Goal: Task Accomplishment & Management: Use online tool/utility

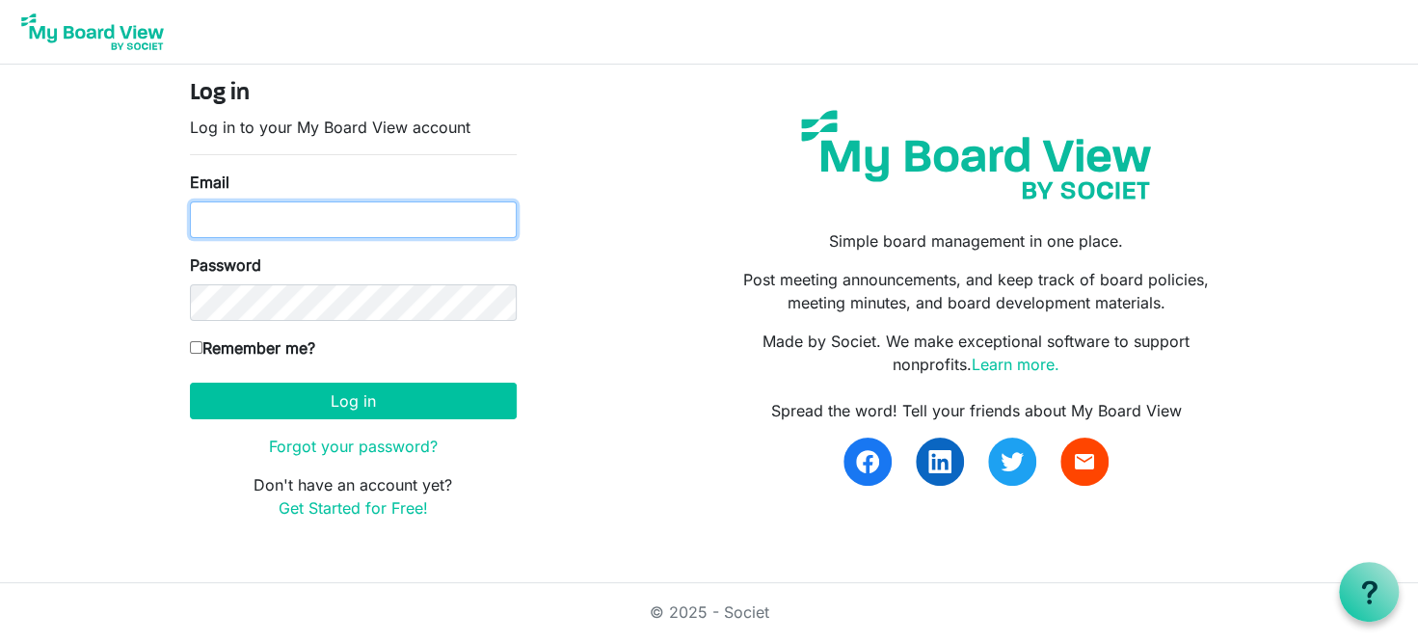
type input "info@cschn.org"
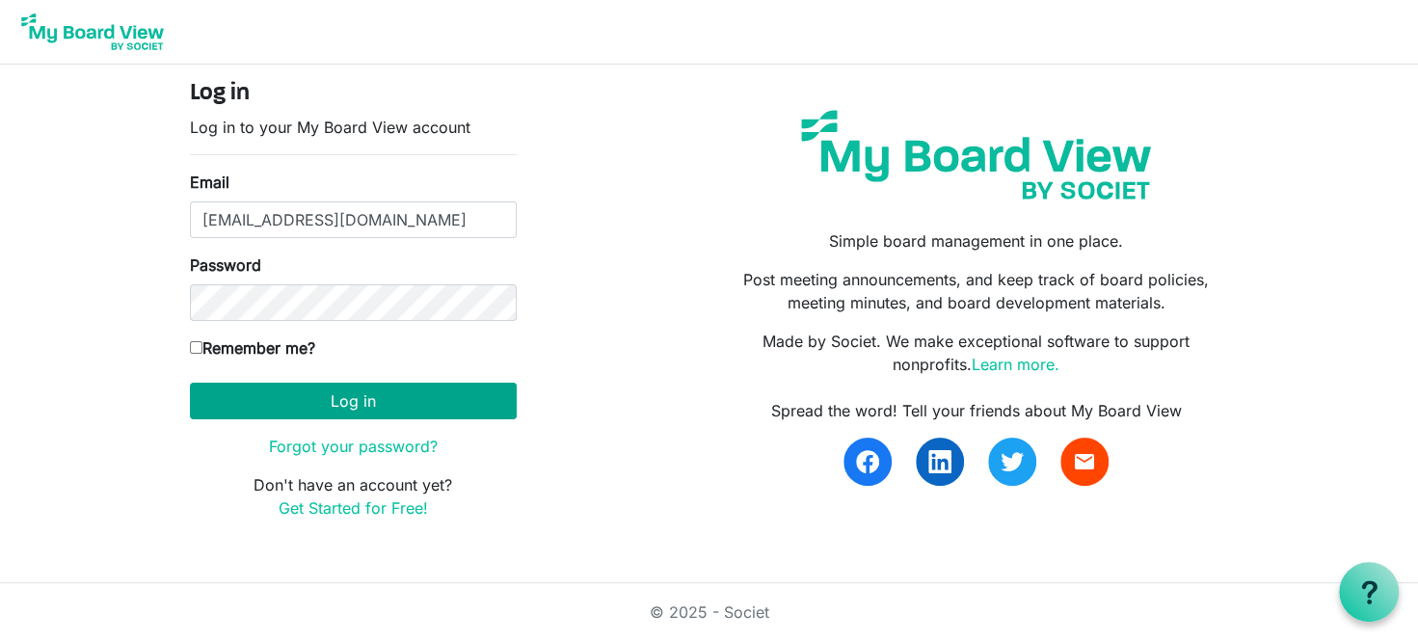
drag, startPoint x: 355, startPoint y: 371, endPoint x: 358, endPoint y: 386, distance: 14.8
click at [355, 377] on form "Log in Log in to your My Board View account Email info@cschn.org Password Remem…" at bounding box center [353, 300] width 327 height 440
click at [358, 386] on button "Log in" at bounding box center [353, 401] width 327 height 37
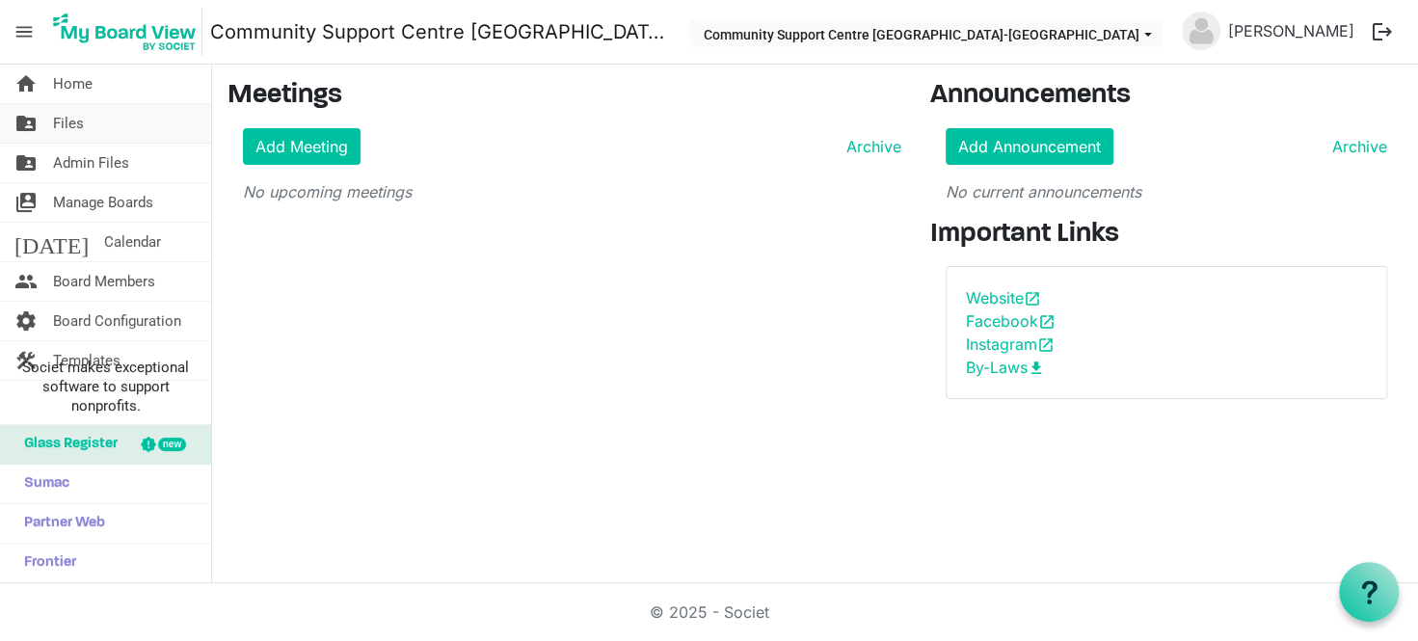
click at [99, 121] on link "folder_shared Files" at bounding box center [105, 123] width 211 height 39
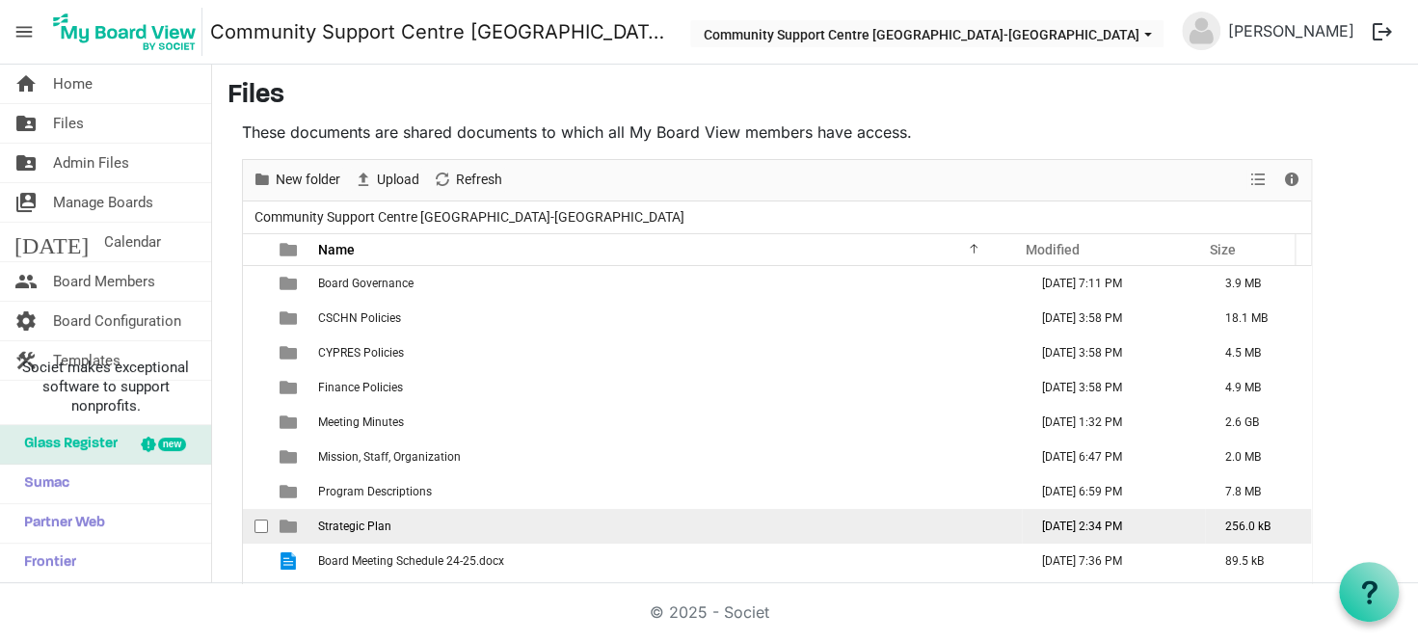
scroll to position [55, 0]
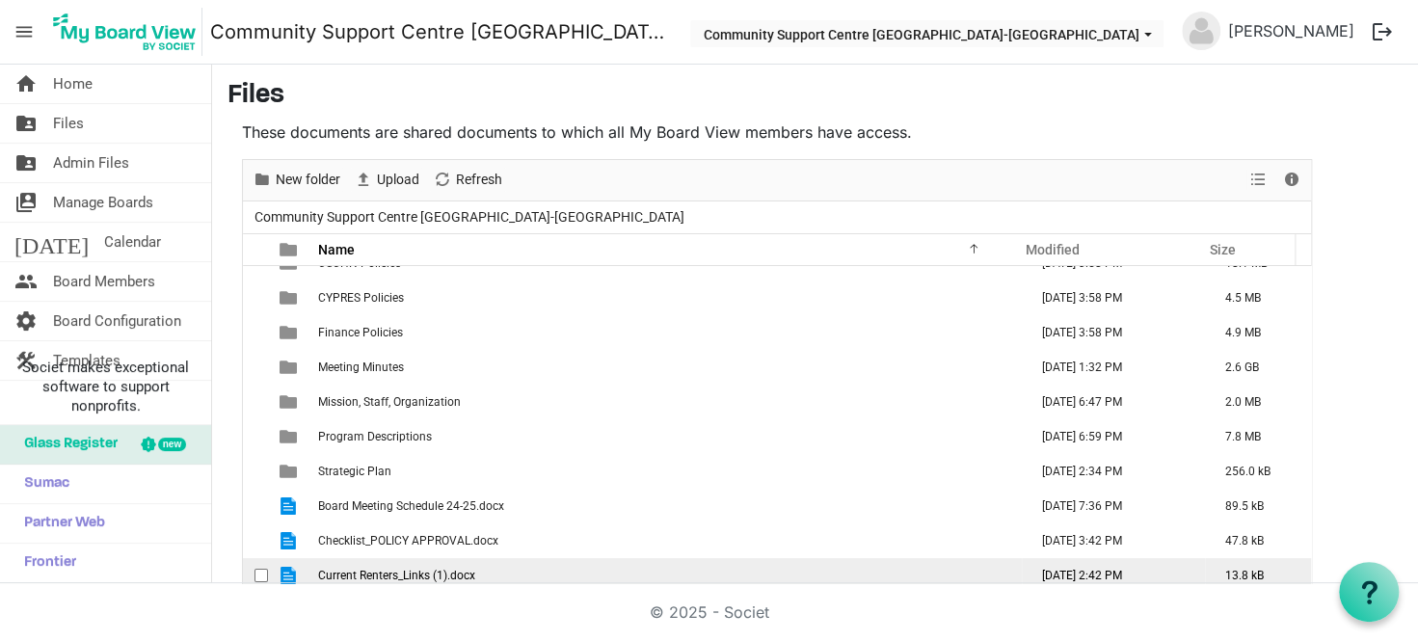
click at [440, 576] on span "Current Renters_Links (1).docx" at bounding box center [396, 575] width 157 height 13
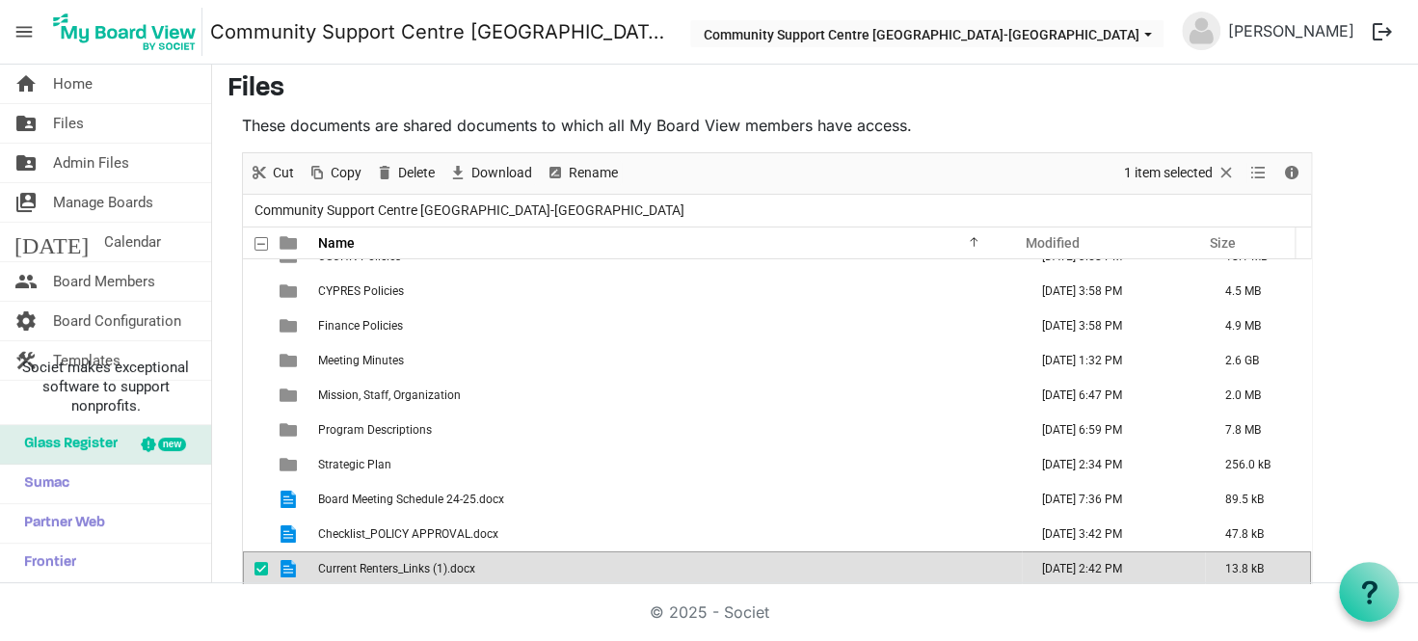
click at [440, 576] on td "Current Renters_Links (1).docx" at bounding box center [667, 569] width 710 height 35
click at [435, 565] on span "Current Renters_Links (1).docx" at bounding box center [396, 568] width 157 height 13
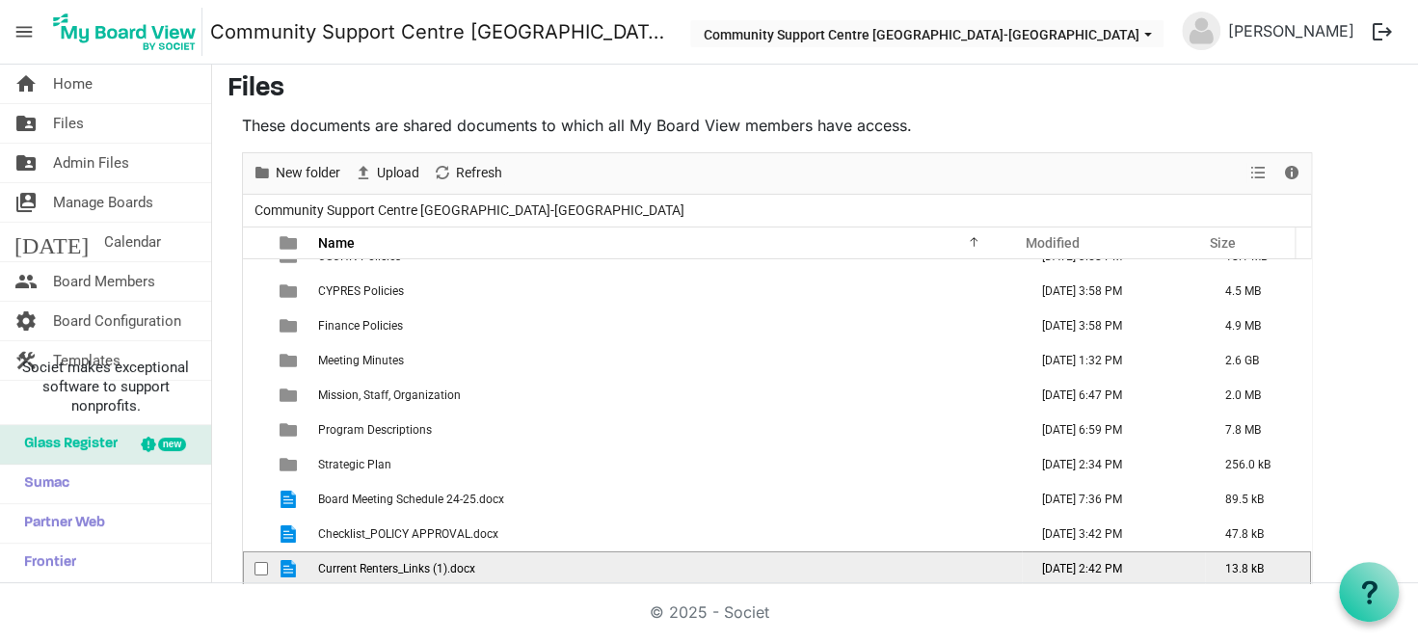
click at [435, 565] on span "Current Renters_Links (1).docx" at bounding box center [396, 568] width 157 height 13
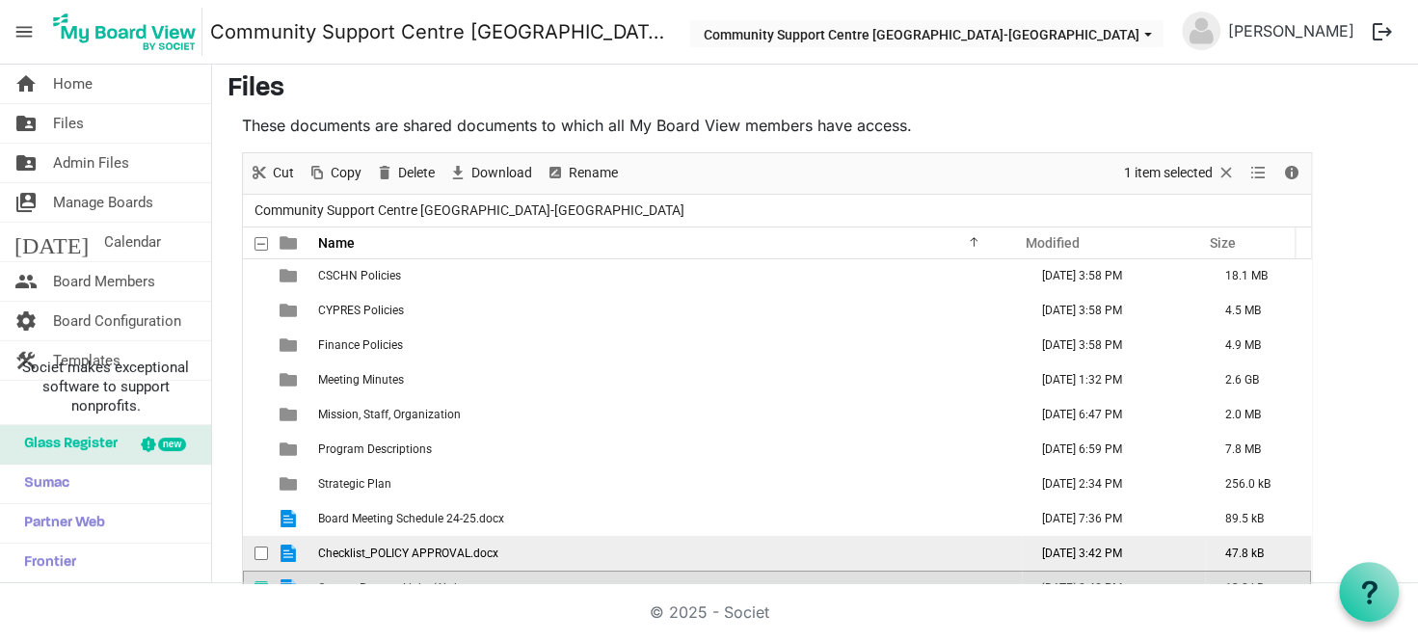
scroll to position [55, 0]
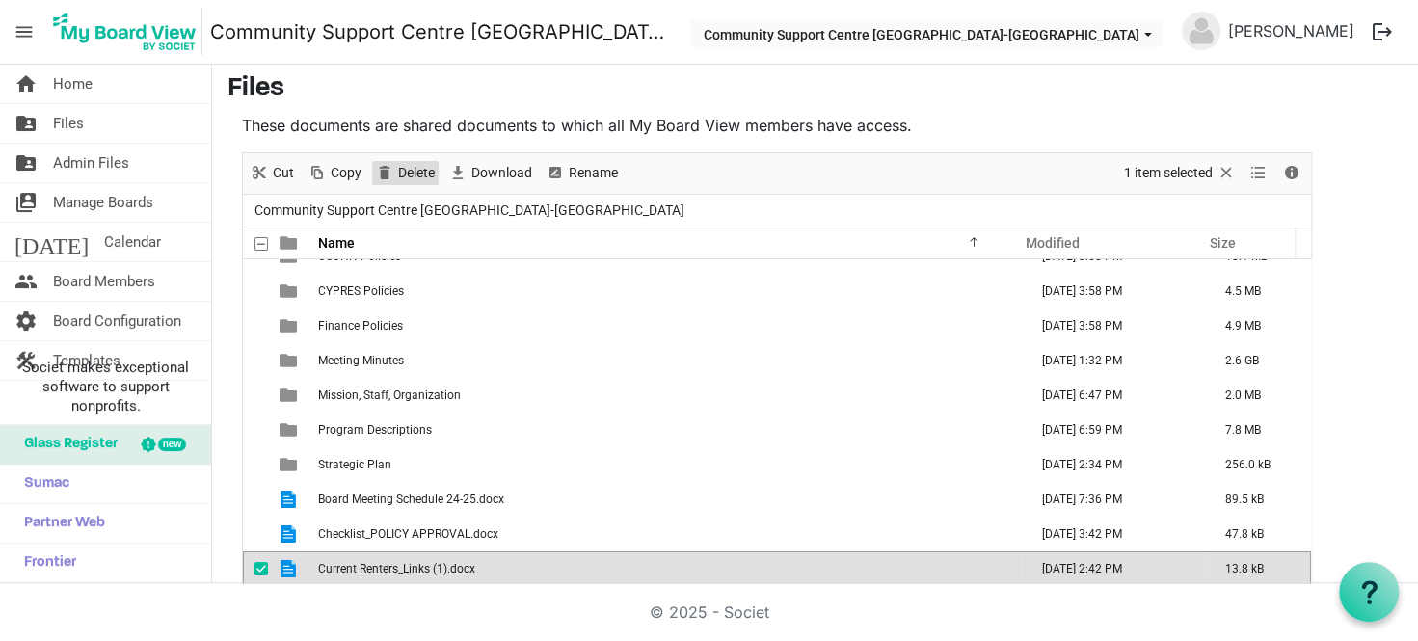
click at [421, 162] on span "Delete" at bounding box center [416, 173] width 40 height 24
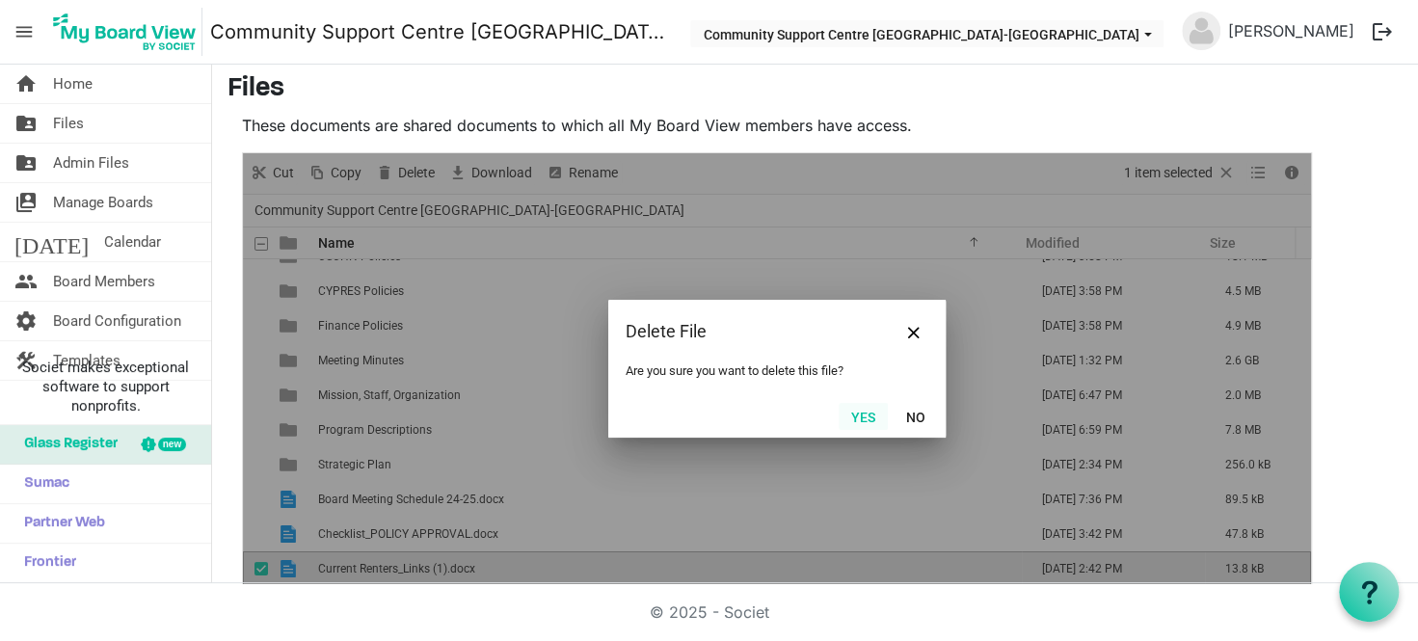
click at [878, 415] on button "Yes" at bounding box center [863, 416] width 49 height 27
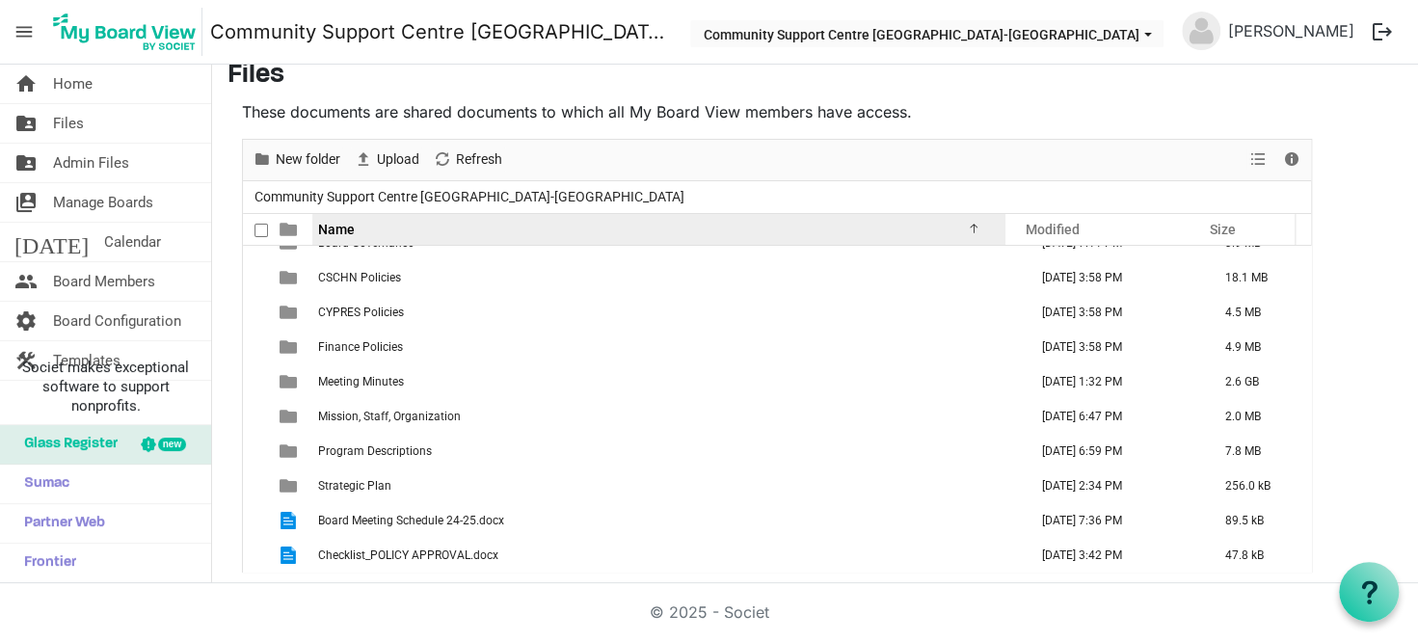
scroll to position [24, 0]
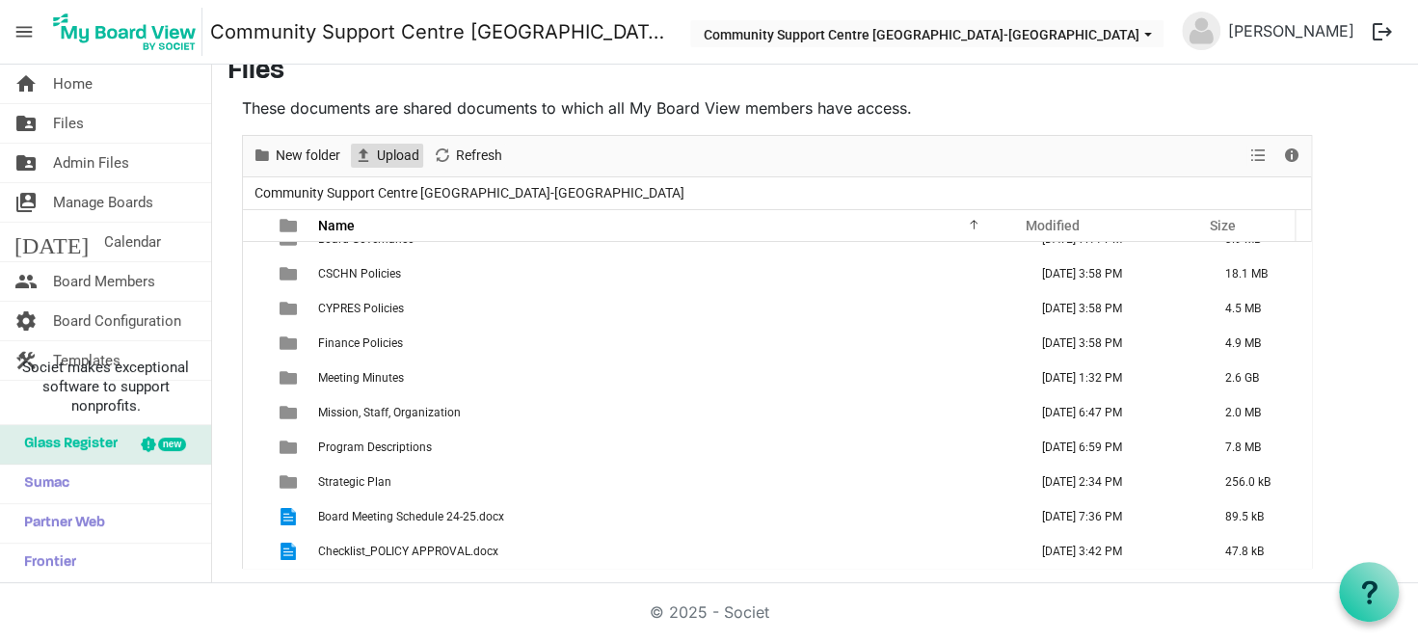
click at [386, 149] on span "Upload" at bounding box center [398, 156] width 46 height 24
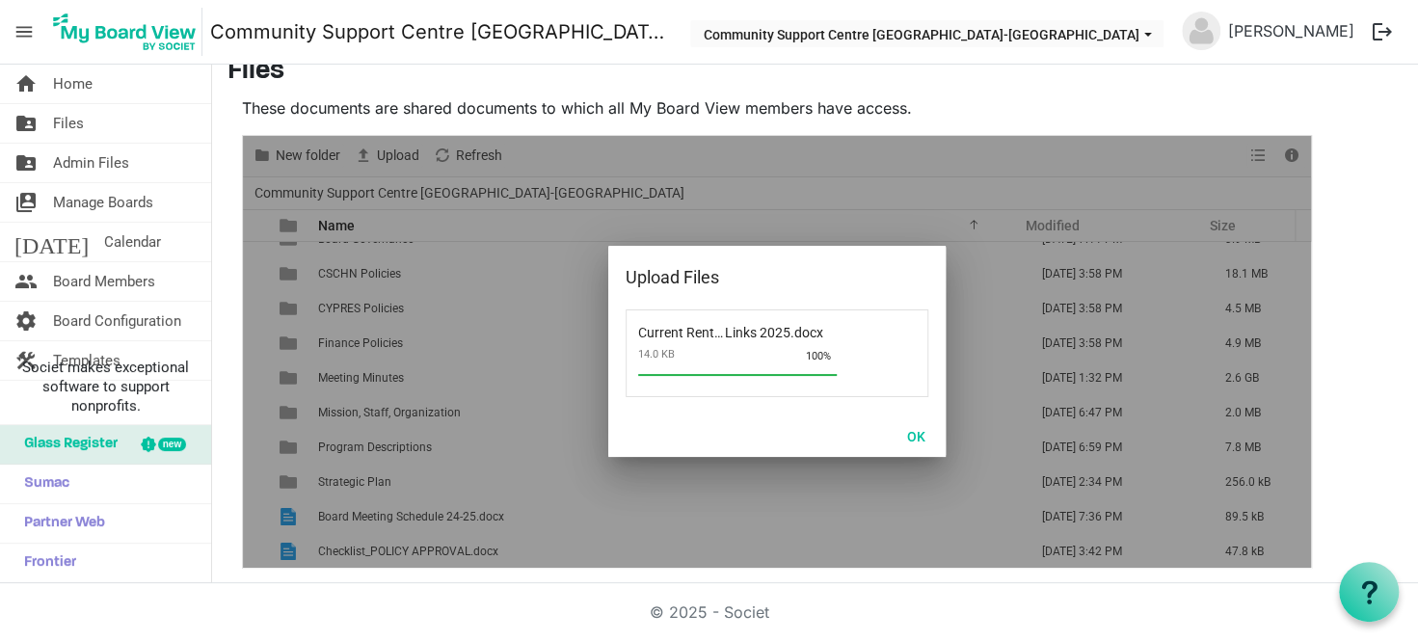
scroll to position [55, 0]
click at [916, 435] on button "OK" at bounding box center [916, 435] width 43 height 27
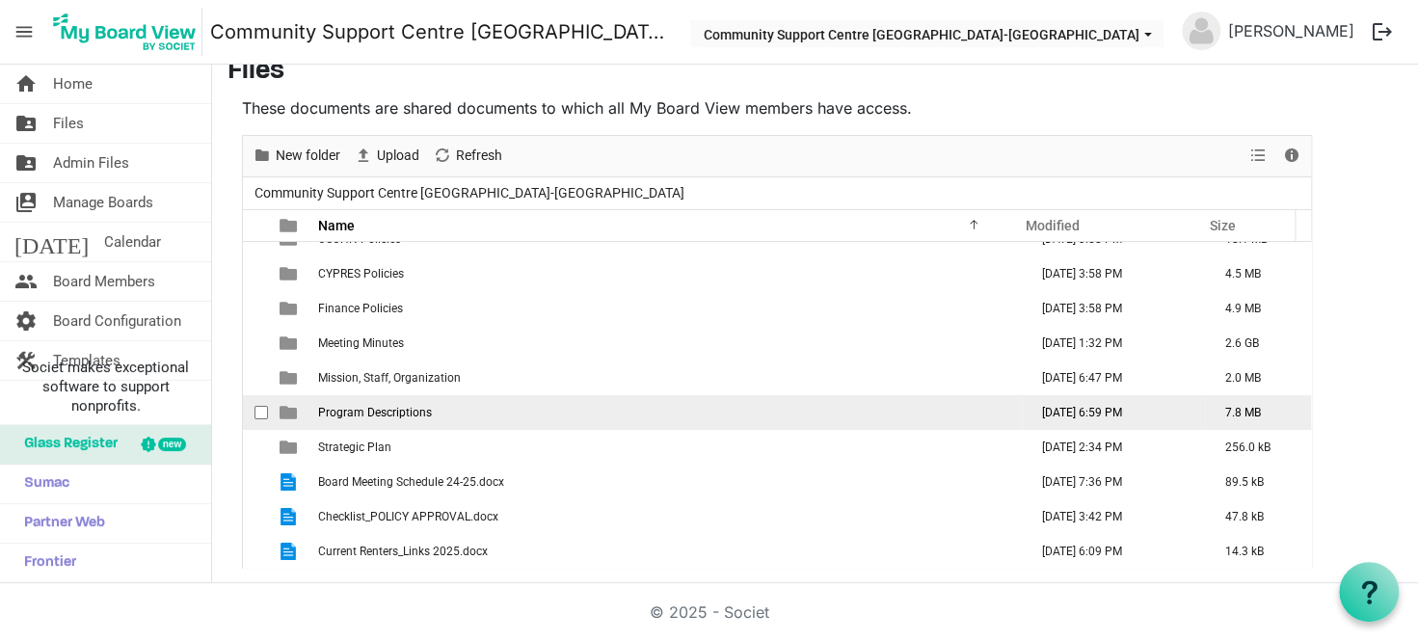
click at [438, 410] on td "Program Descriptions" at bounding box center [667, 412] width 710 height 35
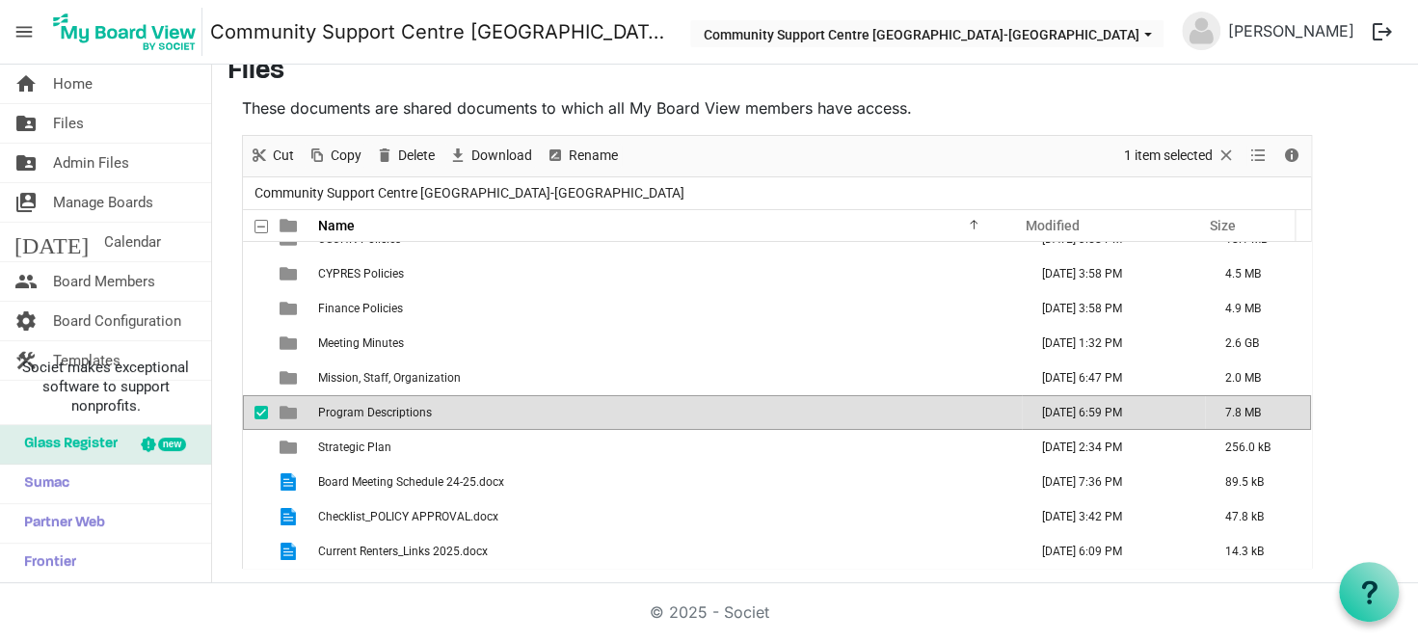
click at [438, 410] on td "Program Descriptions" at bounding box center [667, 412] width 710 height 35
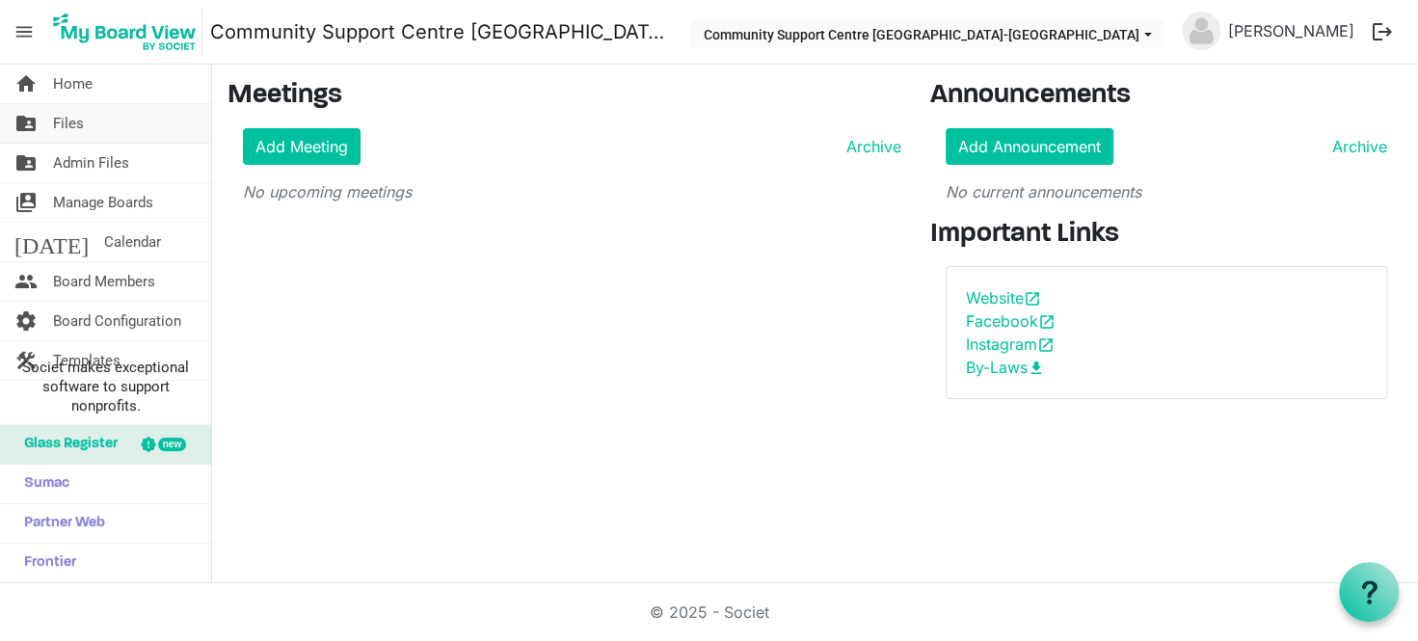
click at [102, 129] on link "folder_shared Files" at bounding box center [105, 123] width 211 height 39
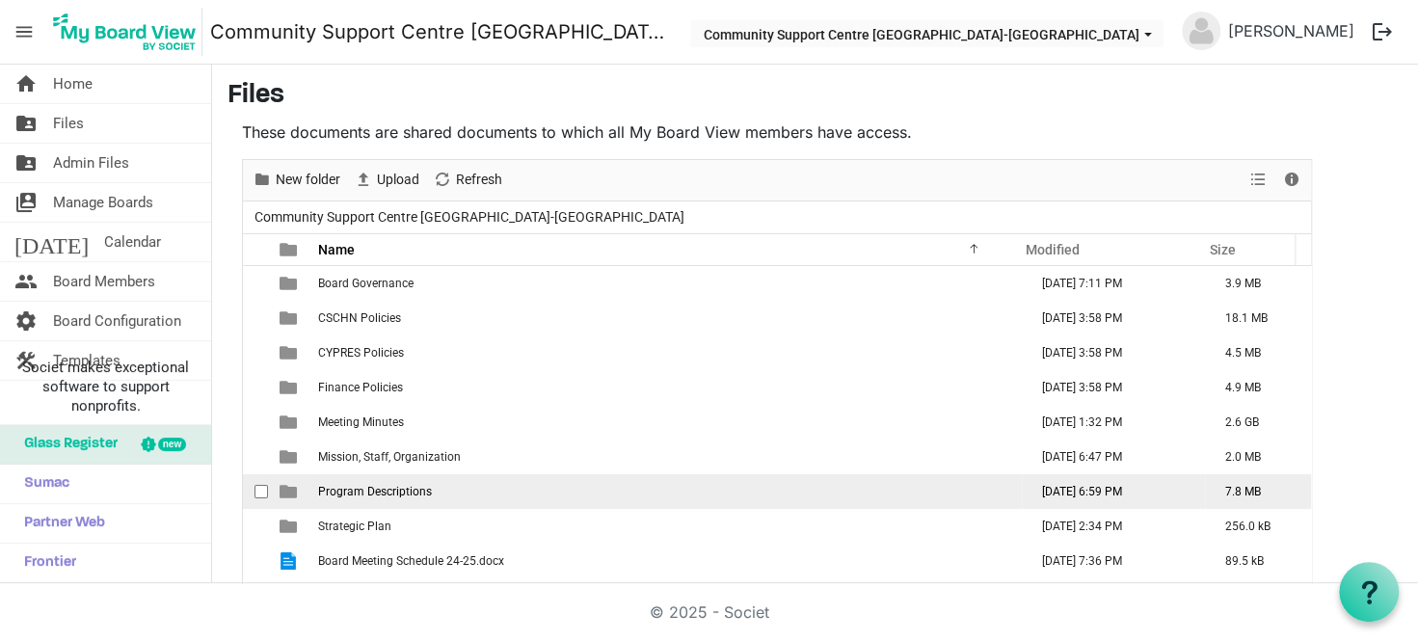
scroll to position [55, 0]
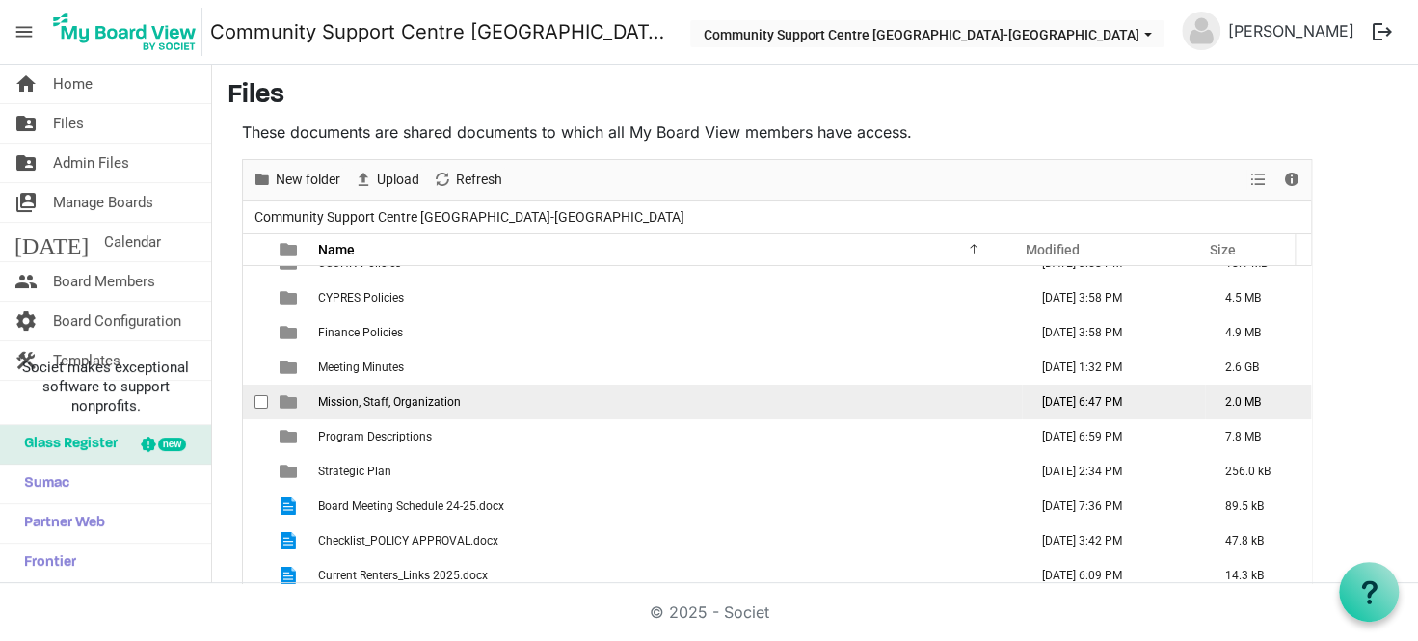
click at [456, 396] on span "Mission, Staff, Organization" at bounding box center [389, 401] width 143 height 13
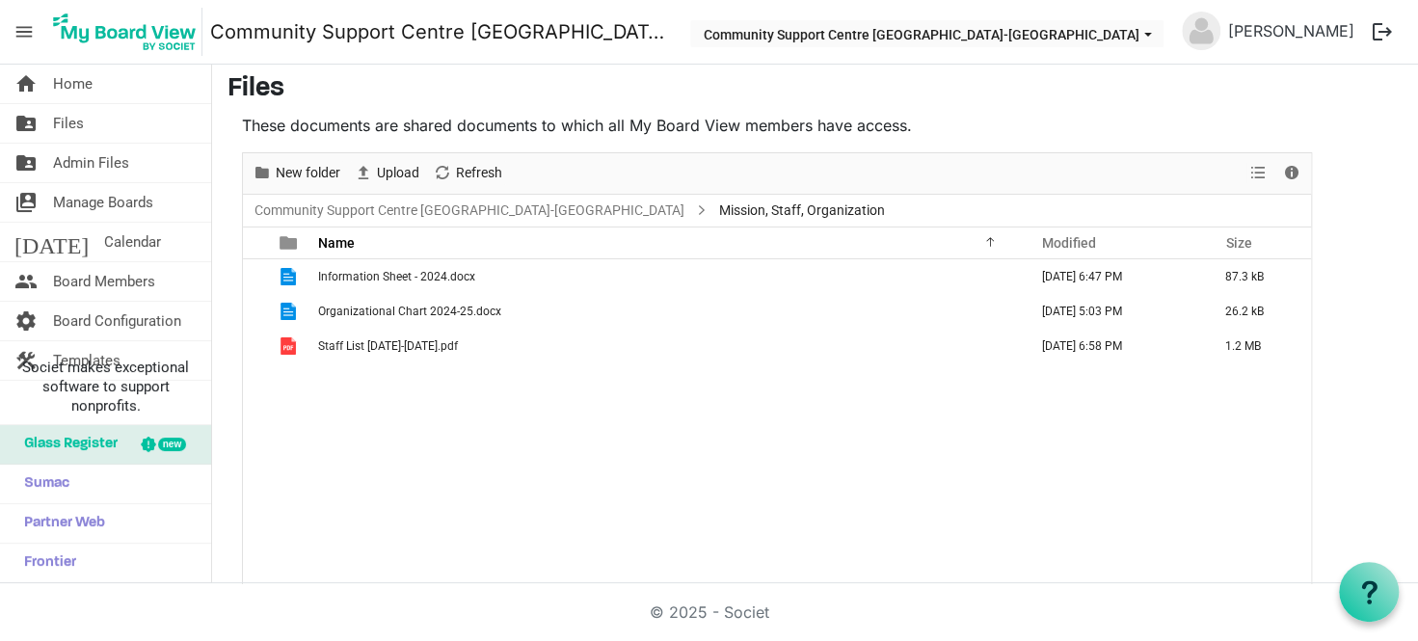
scroll to position [0, 0]
click at [114, 131] on link "folder_shared Files" at bounding box center [105, 123] width 211 height 39
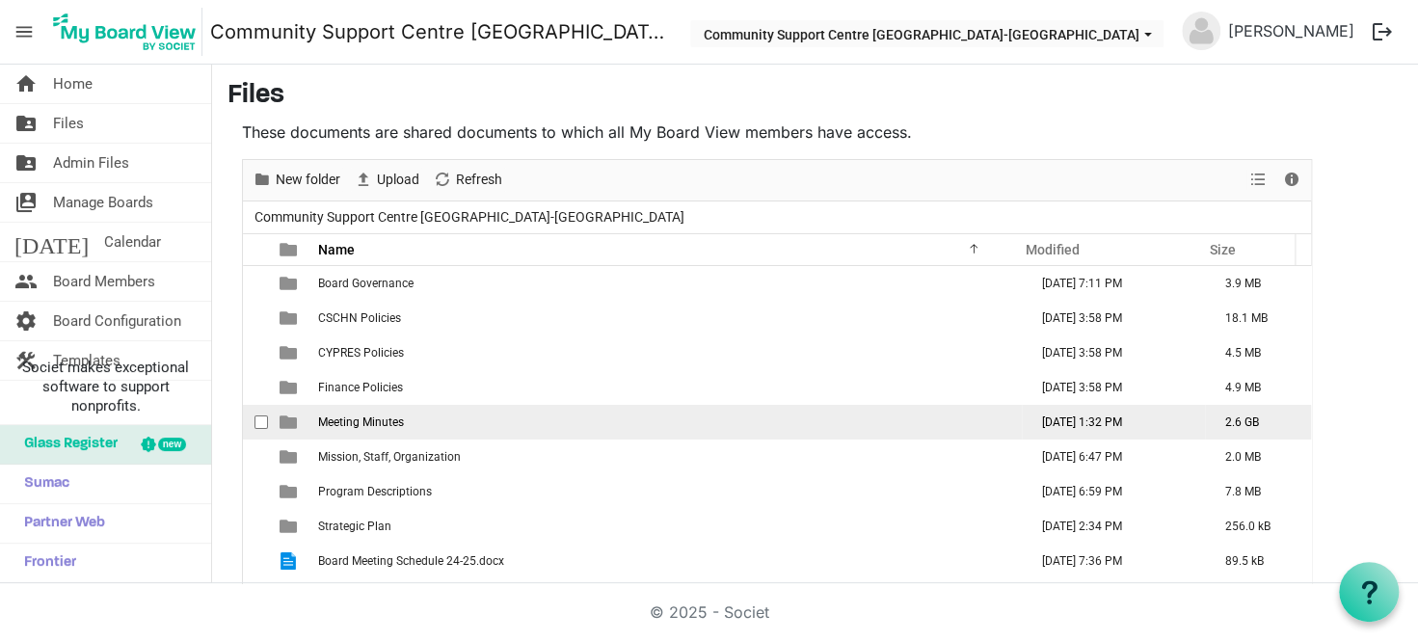
click at [430, 421] on td "Meeting Minutes" at bounding box center [667, 422] width 710 height 35
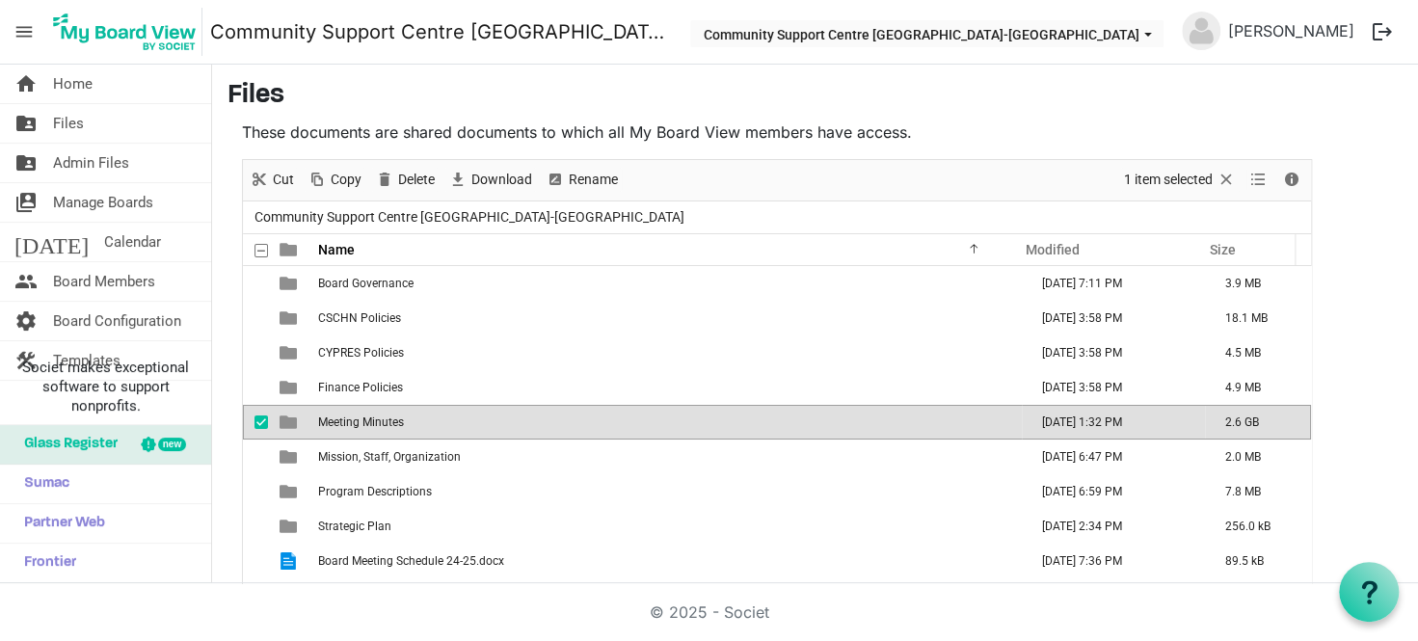
click at [430, 421] on td "Meeting Minutes" at bounding box center [667, 422] width 710 height 35
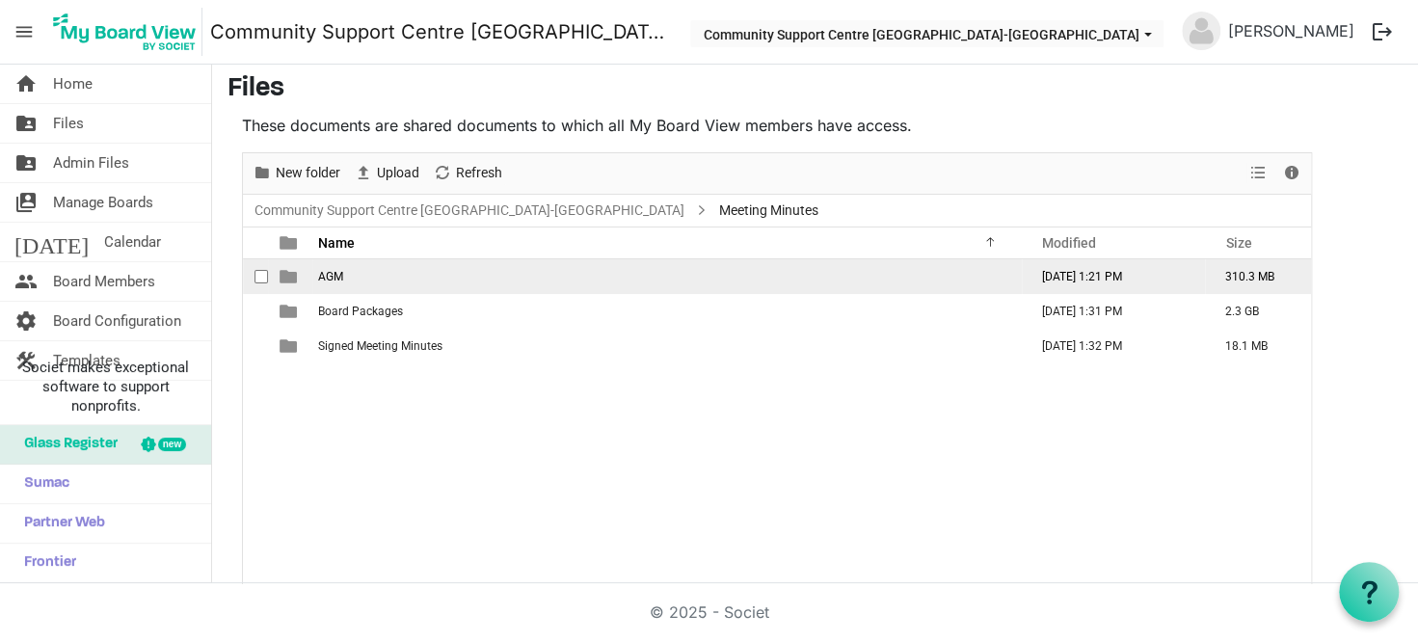
click at [426, 271] on td "AGM" at bounding box center [667, 276] width 710 height 35
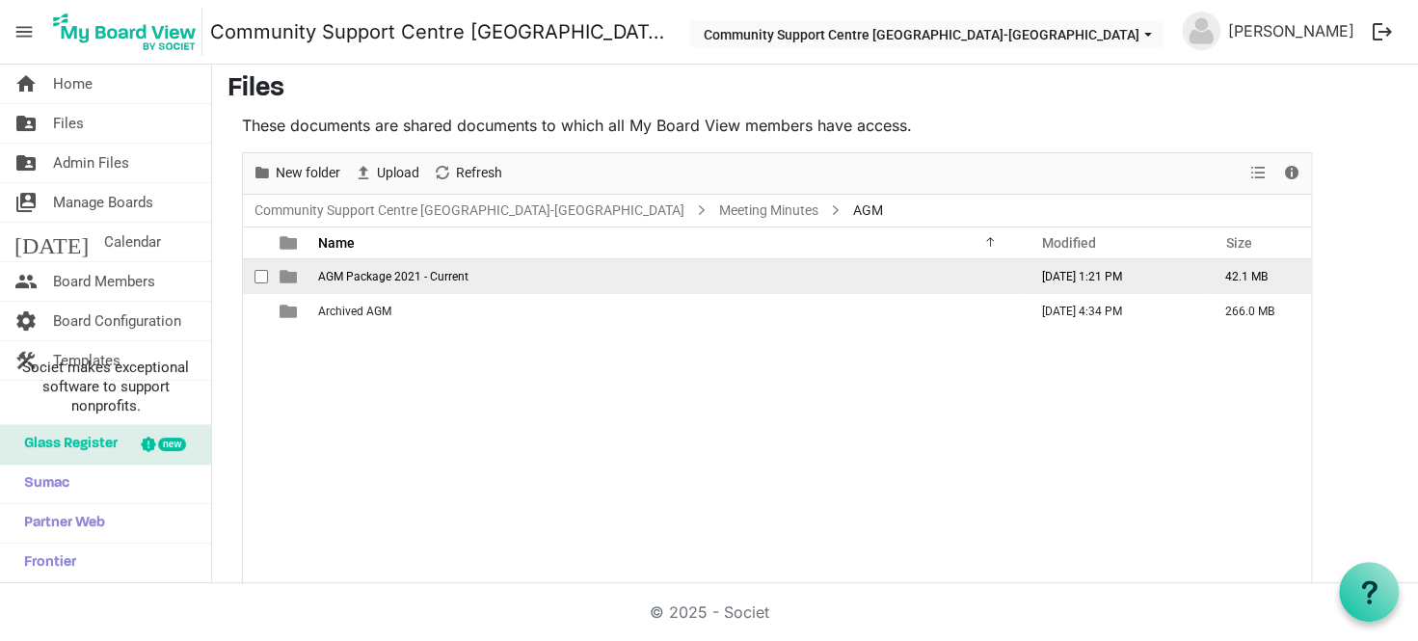
click at [499, 270] on td "AGM Package 2021 - Current" at bounding box center [667, 276] width 710 height 35
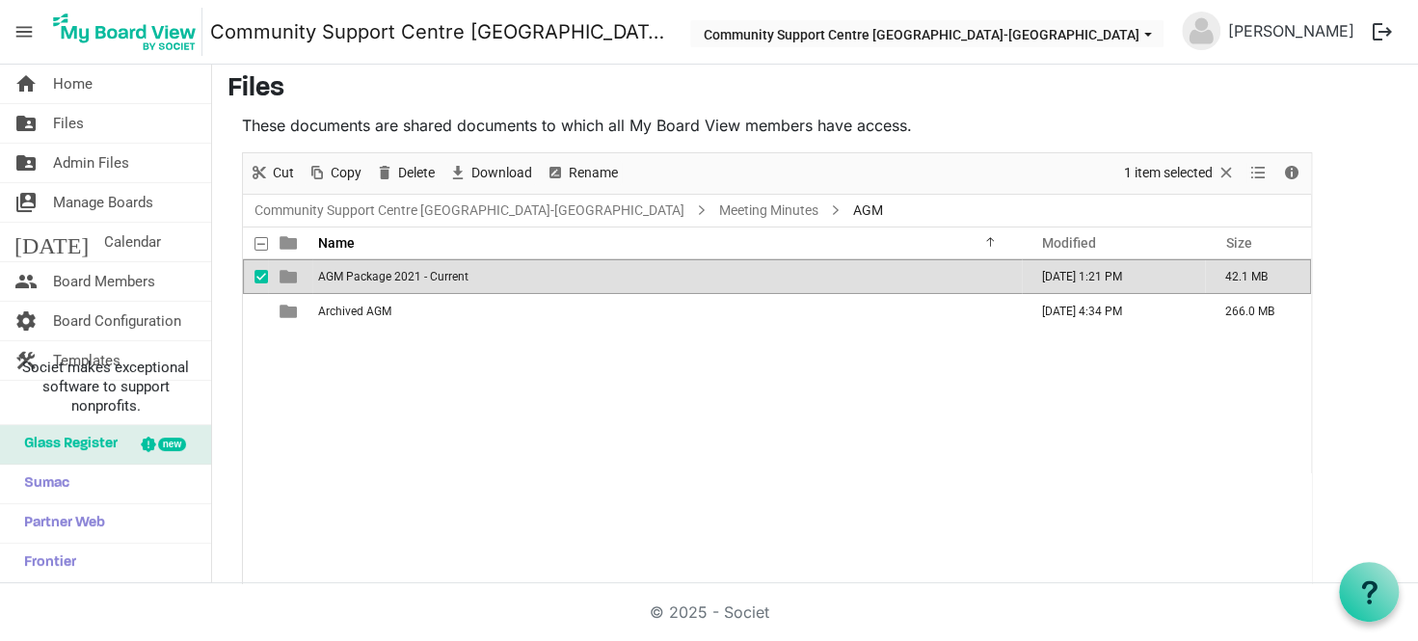
click at [499, 270] on td "AGM Package 2021 - Current" at bounding box center [667, 276] width 710 height 35
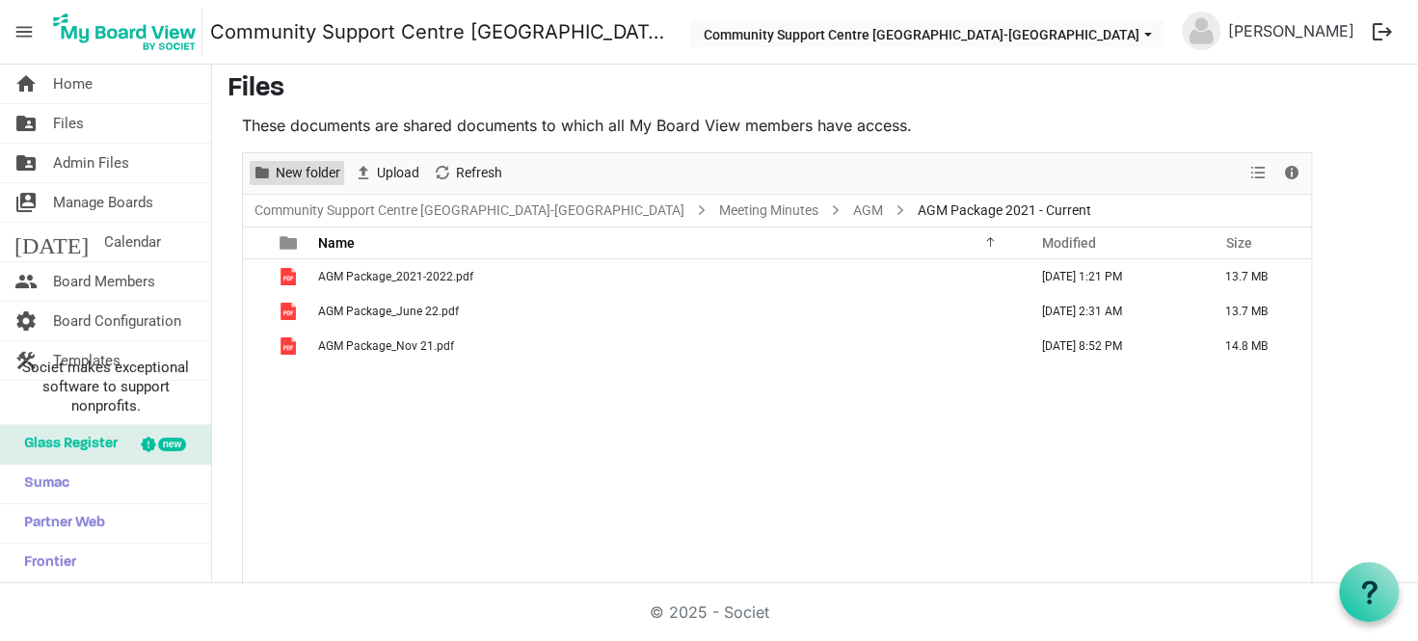
click at [287, 179] on span "New folder" at bounding box center [308, 173] width 68 height 24
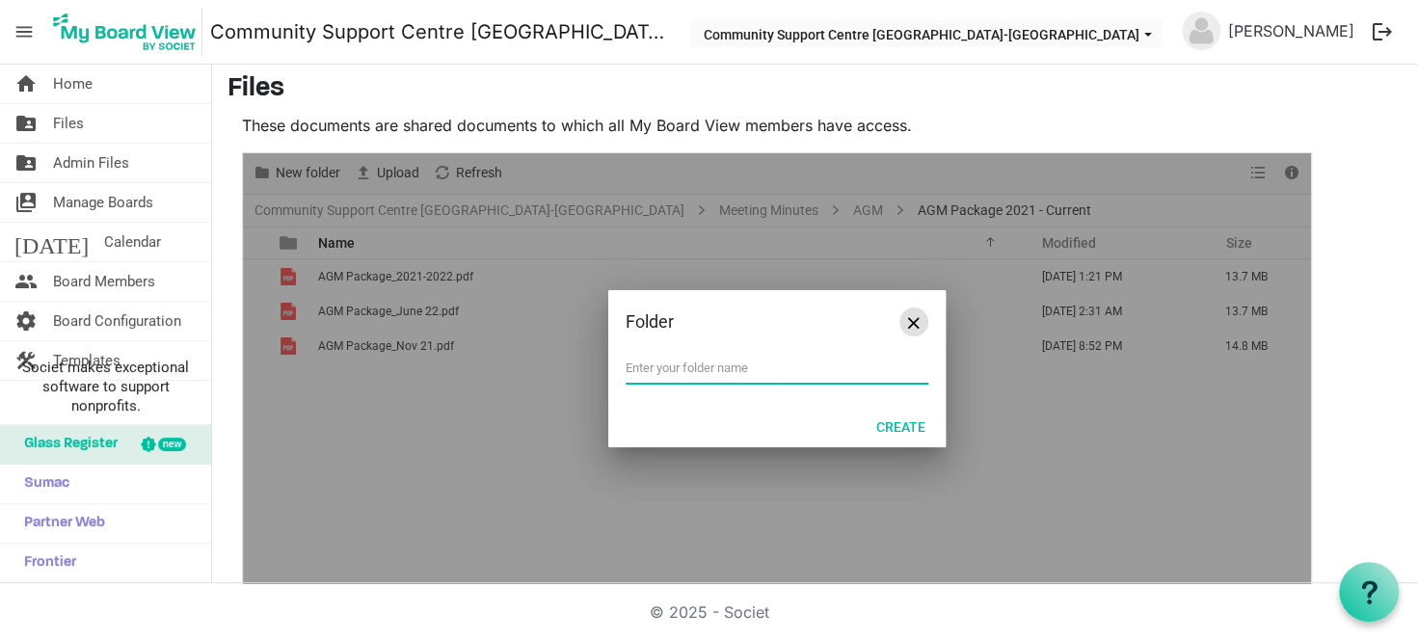
click at [915, 322] on span "Close" at bounding box center [914, 323] width 12 height 12
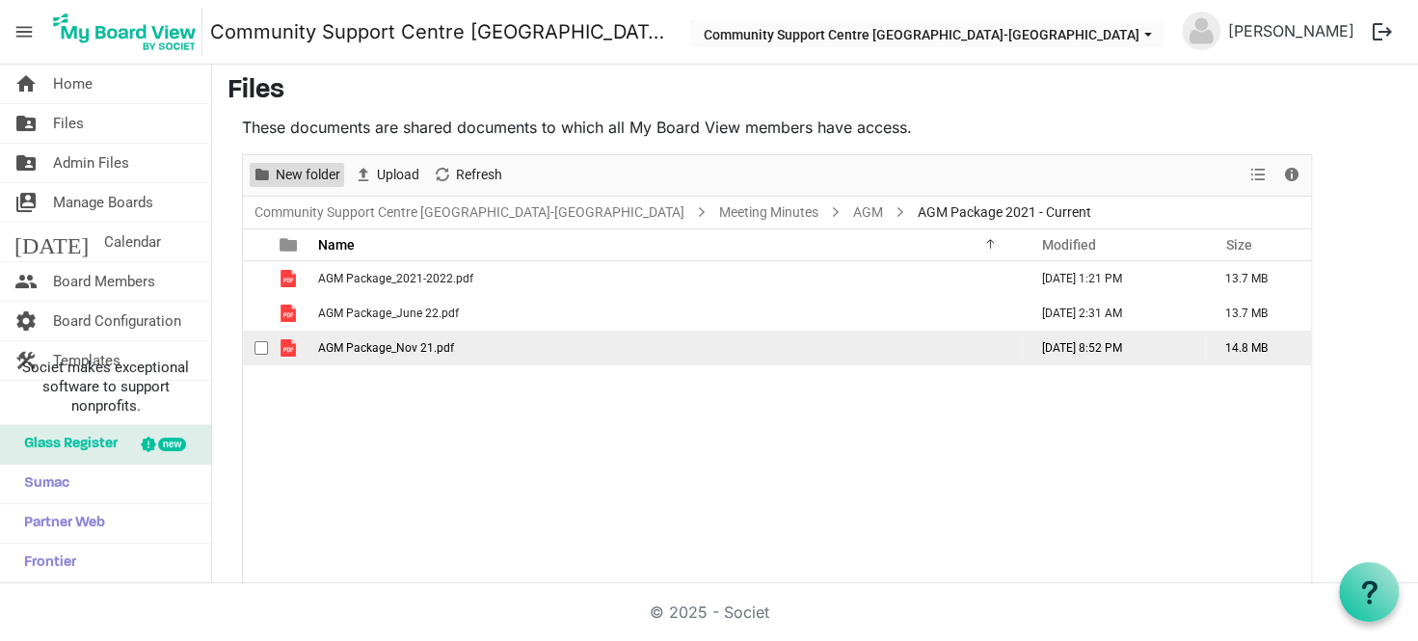
scroll to position [0, 0]
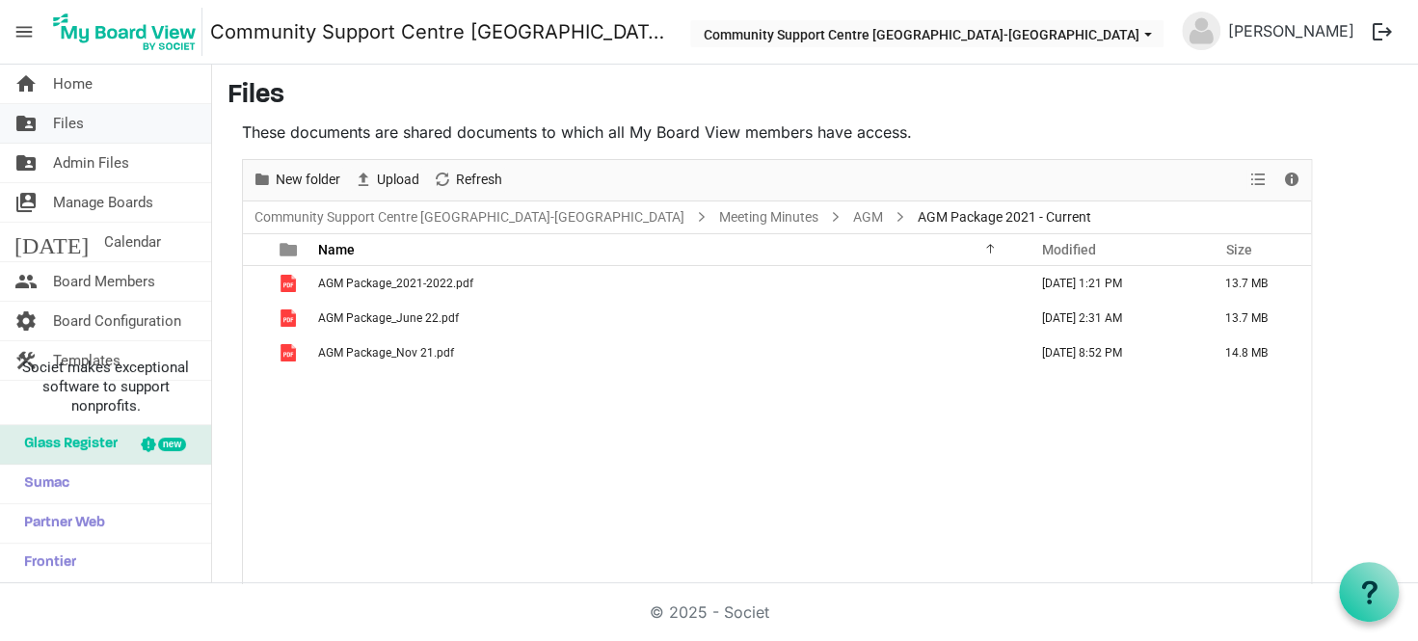
click at [119, 124] on link "folder_shared Files" at bounding box center [105, 123] width 211 height 39
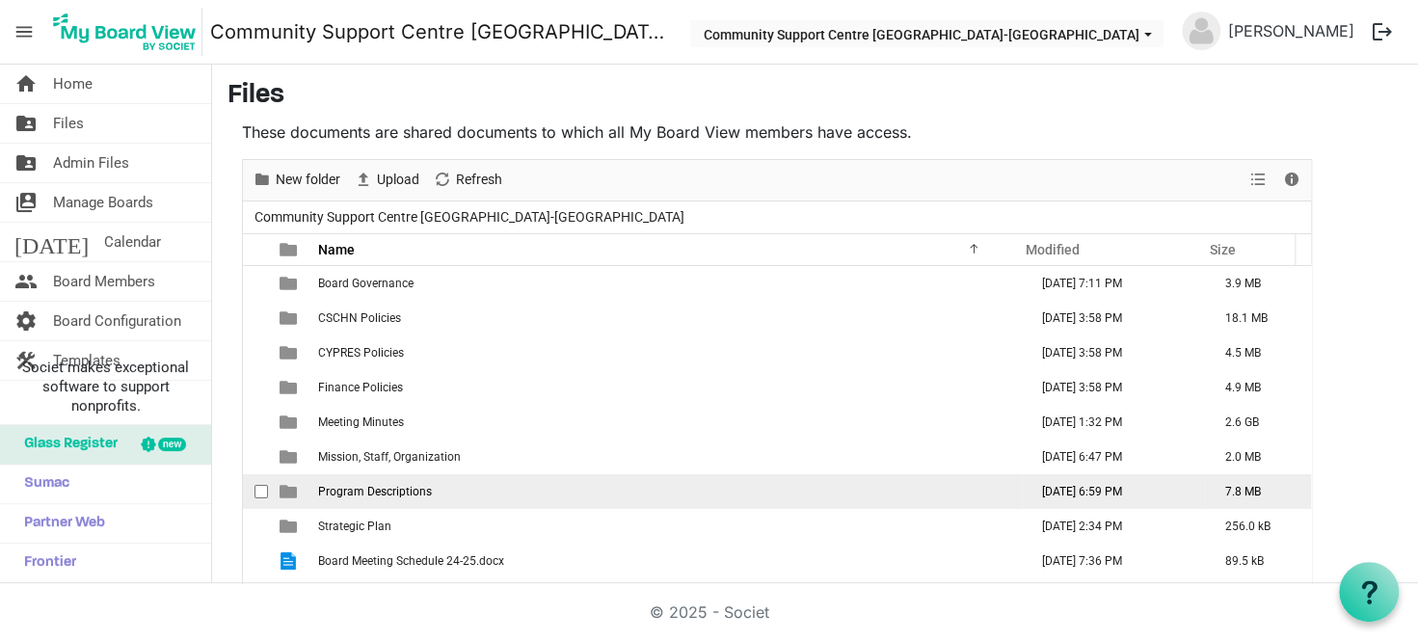
click at [446, 492] on td "Program Descriptions" at bounding box center [667, 491] width 710 height 35
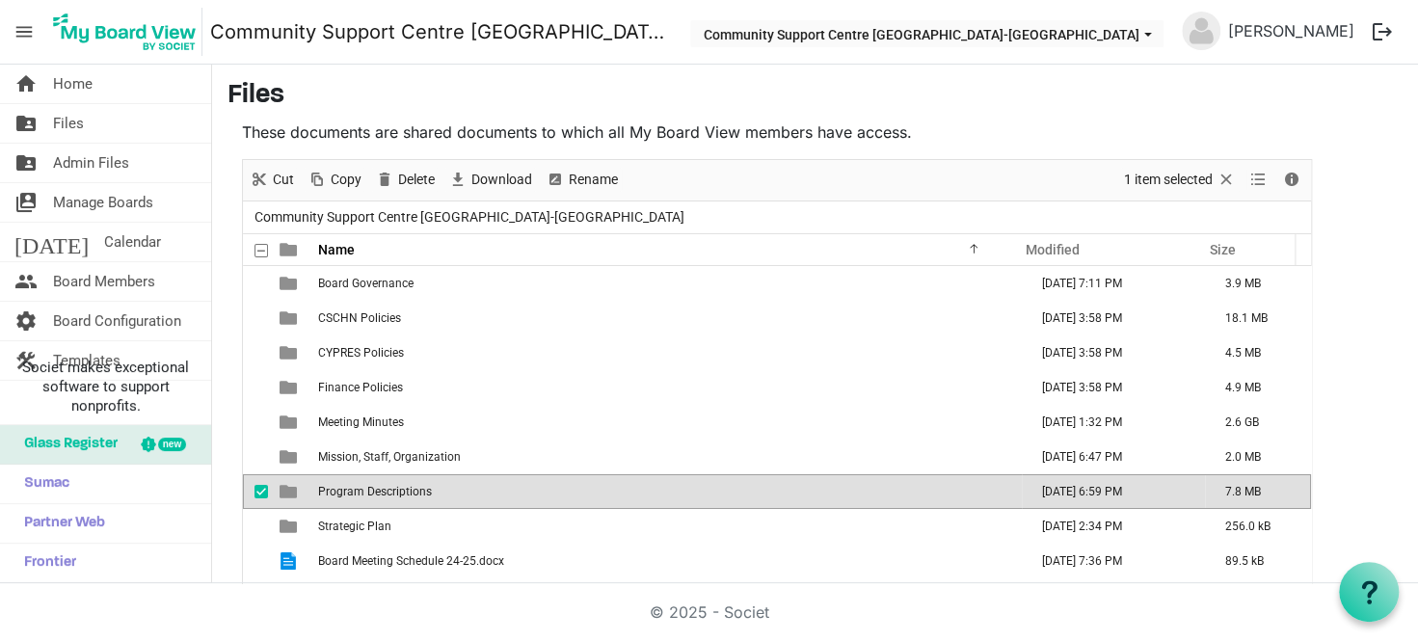
click at [446, 492] on td "Program Descriptions" at bounding box center [667, 491] width 710 height 35
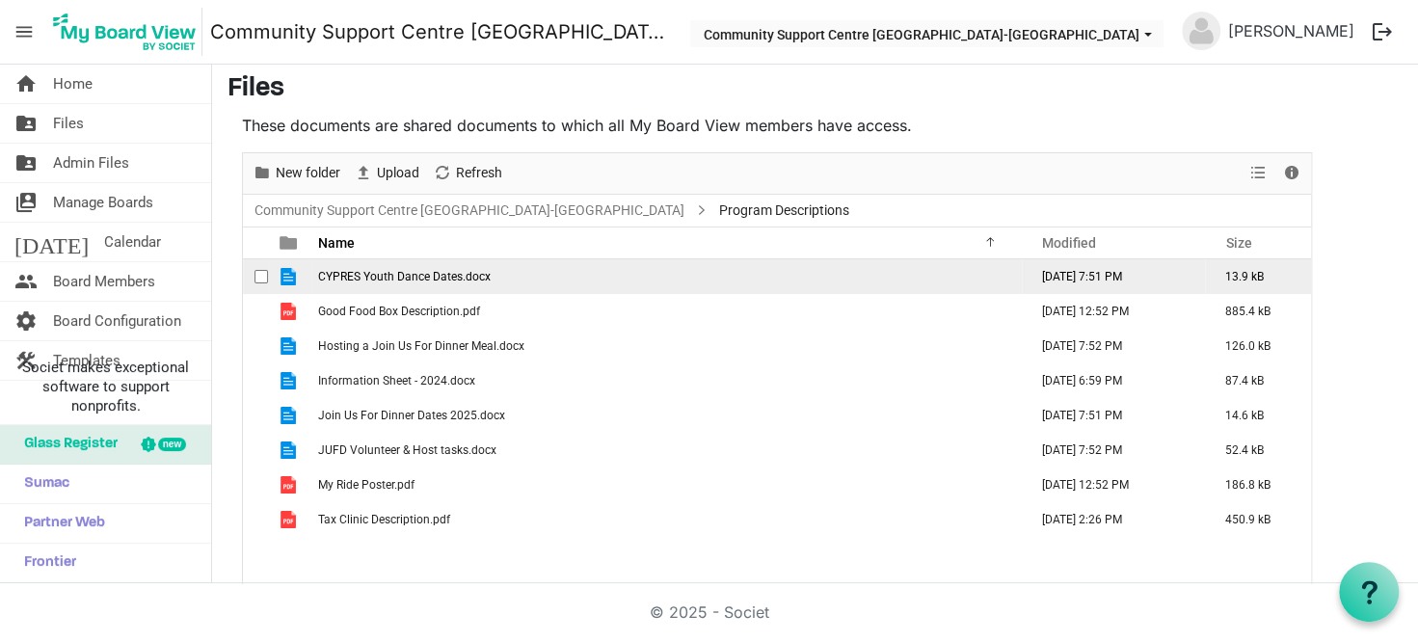
click at [524, 274] on td "CYPRES Youth Dance Dates.docx" at bounding box center [667, 276] width 710 height 35
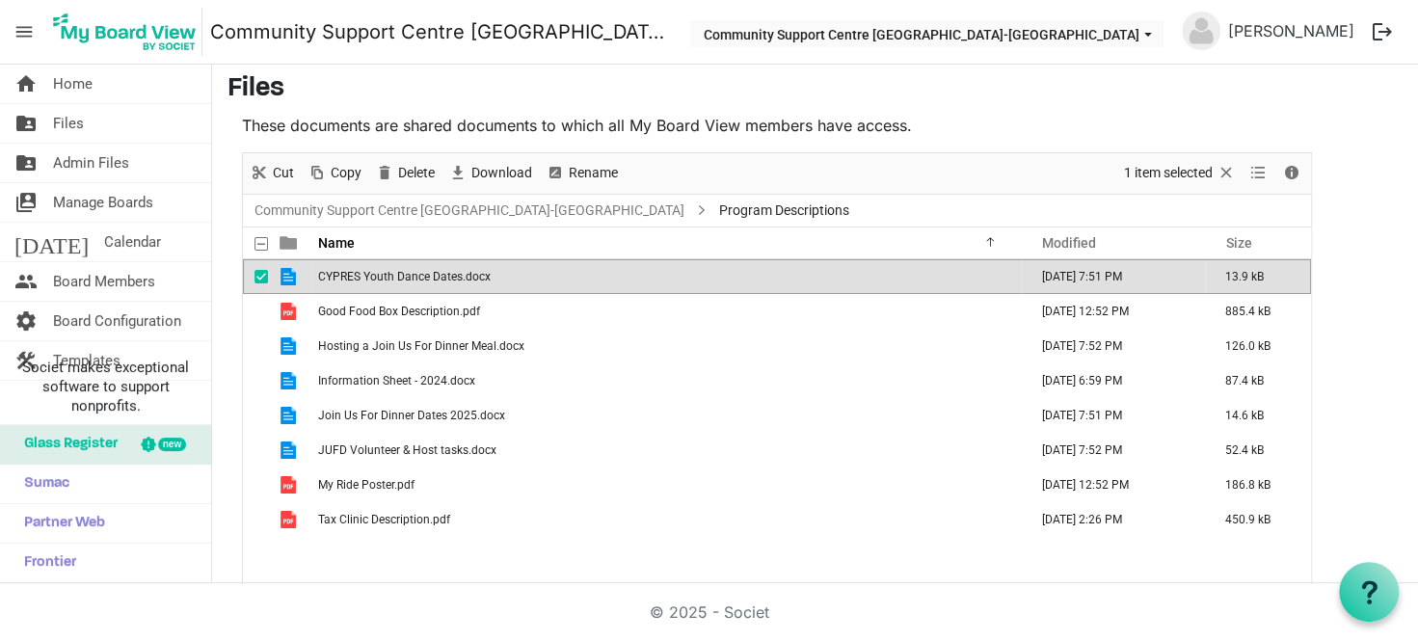
click at [524, 274] on td "CYPRES Youth Dance Dates.docx" at bounding box center [667, 276] width 710 height 35
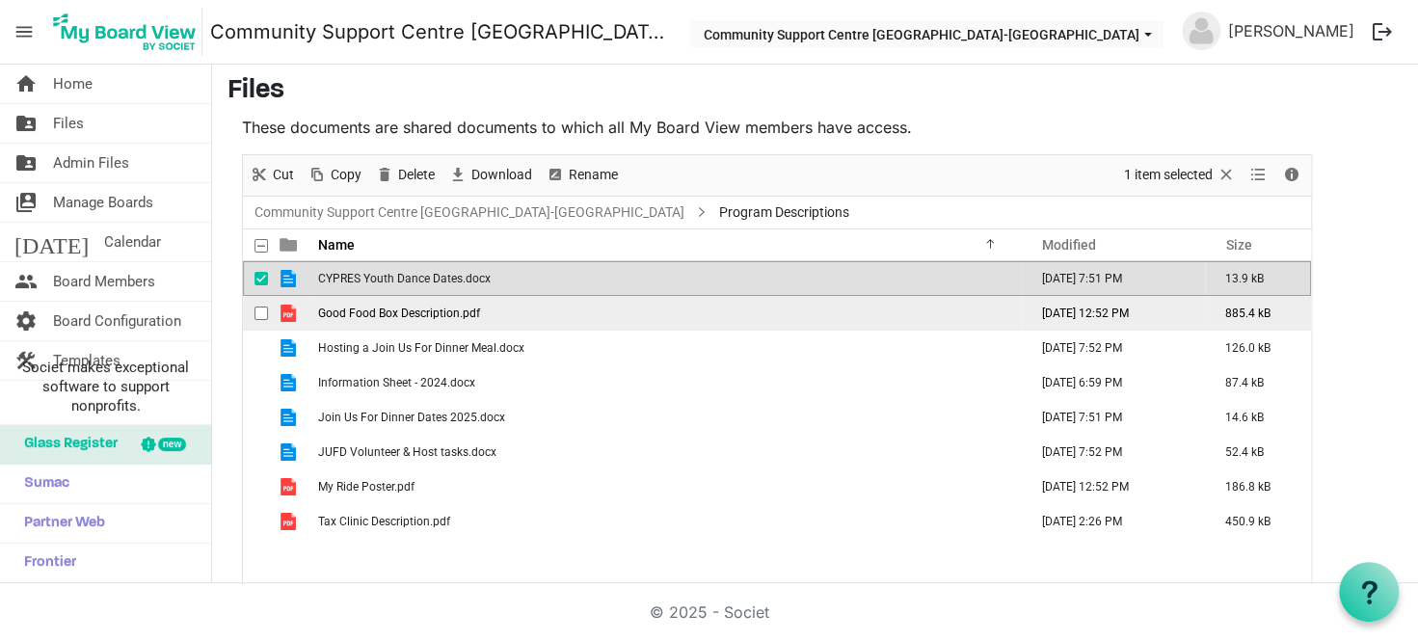
scroll to position [0, 0]
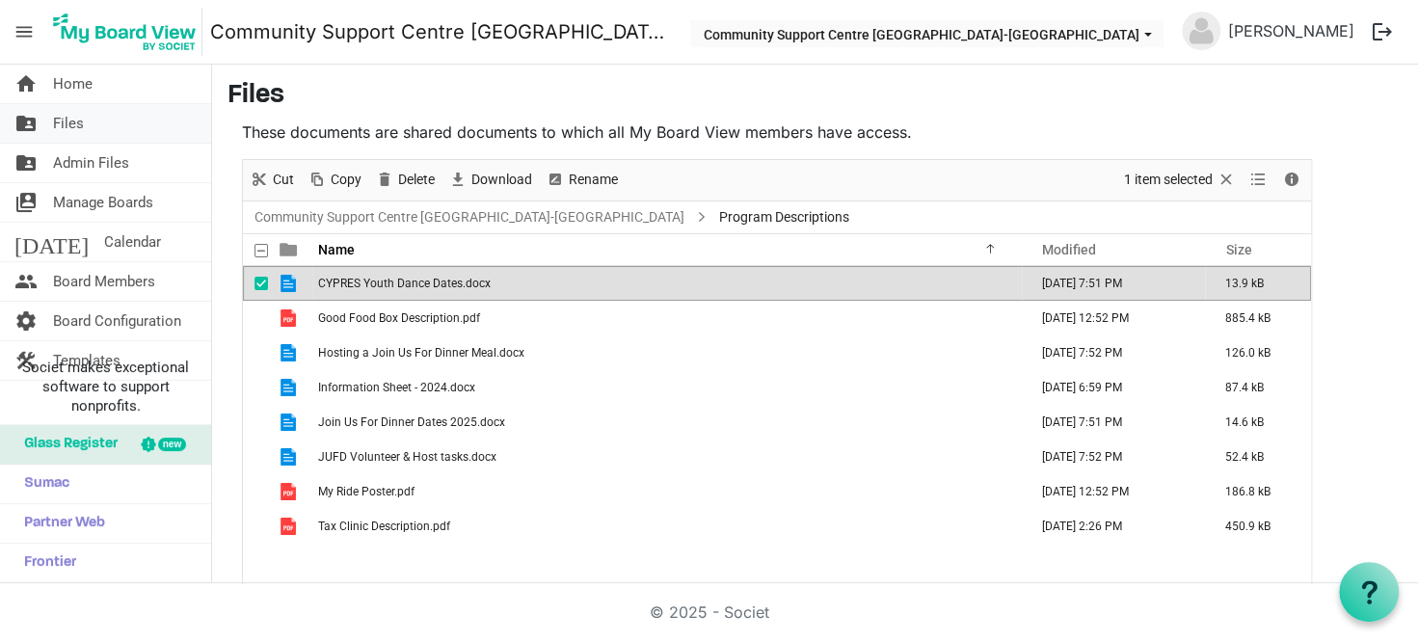
click at [108, 121] on link "folder_shared Files" at bounding box center [105, 123] width 211 height 39
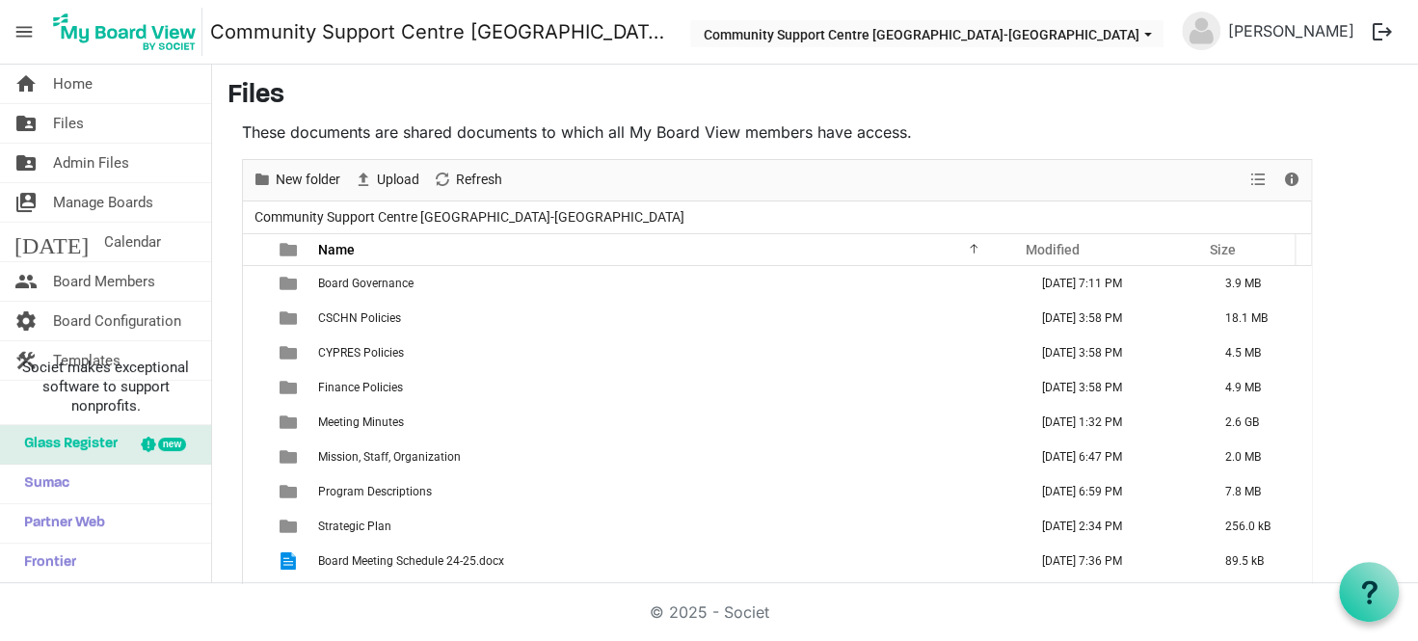
click at [606, 101] on h3 "Files" at bounding box center [815, 96] width 1175 height 33
